Goal: Task Accomplishment & Management: Manage account settings

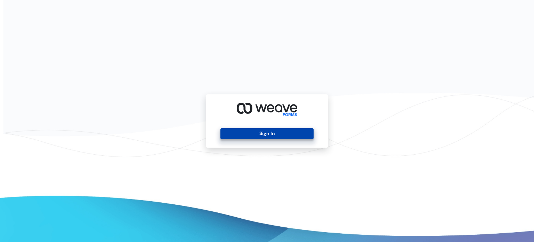
click at [290, 134] on button "Sign In" at bounding box center [267, 133] width 93 height 11
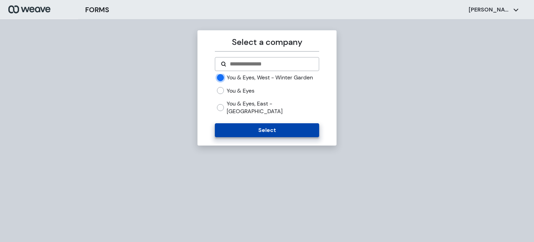
click at [247, 130] on button "Select" at bounding box center [267, 130] width 104 height 14
